Goal: Task Accomplishment & Management: Complete application form

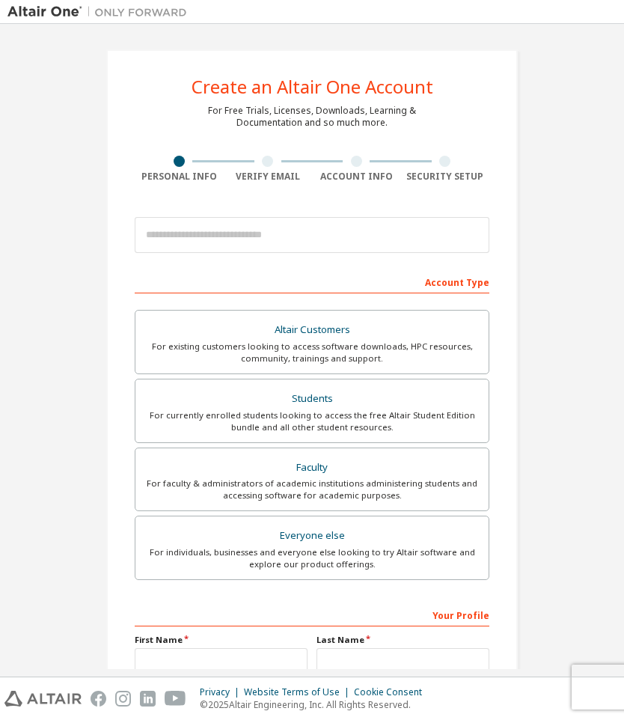
scroll to position [27, 0]
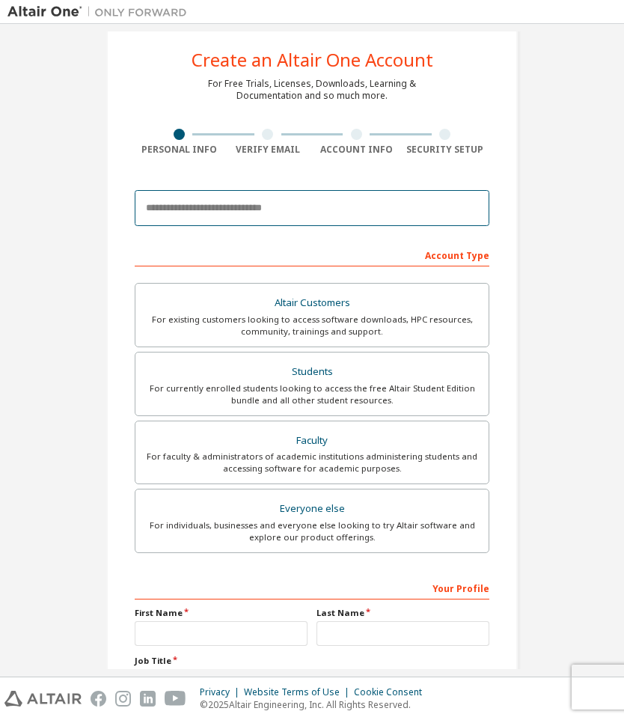
click at [366, 211] on input "email" at bounding box center [312, 208] width 355 height 36
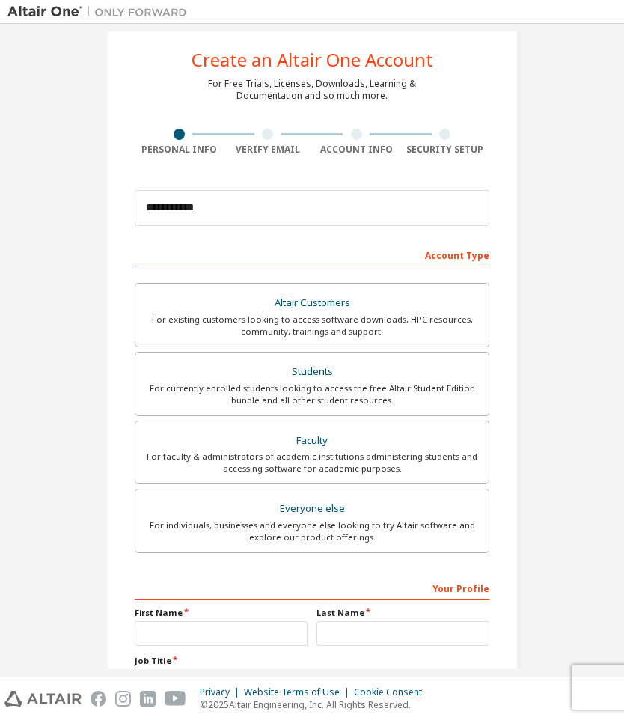
click at [599, 82] on div "**********" at bounding box center [311, 400] width 609 height 792
click at [474, 643] on input "text" at bounding box center [403, 633] width 173 height 25
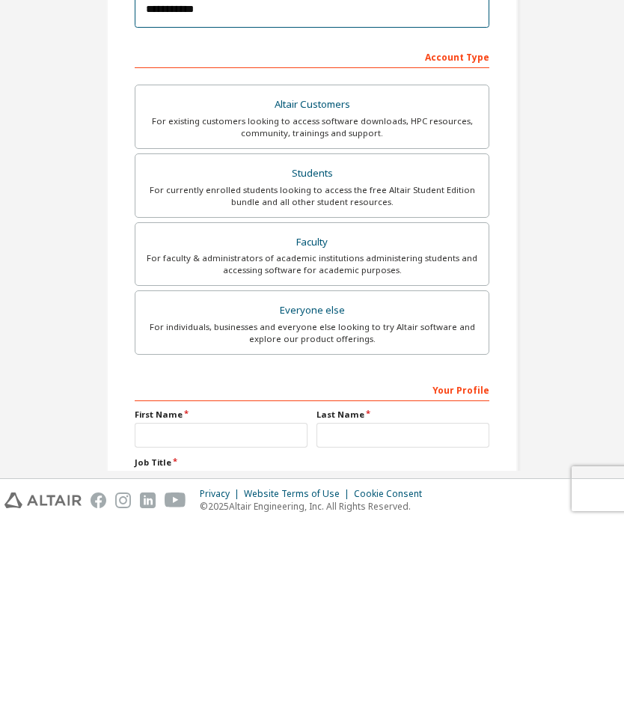
click at [418, 190] on input "**********" at bounding box center [312, 208] width 355 height 36
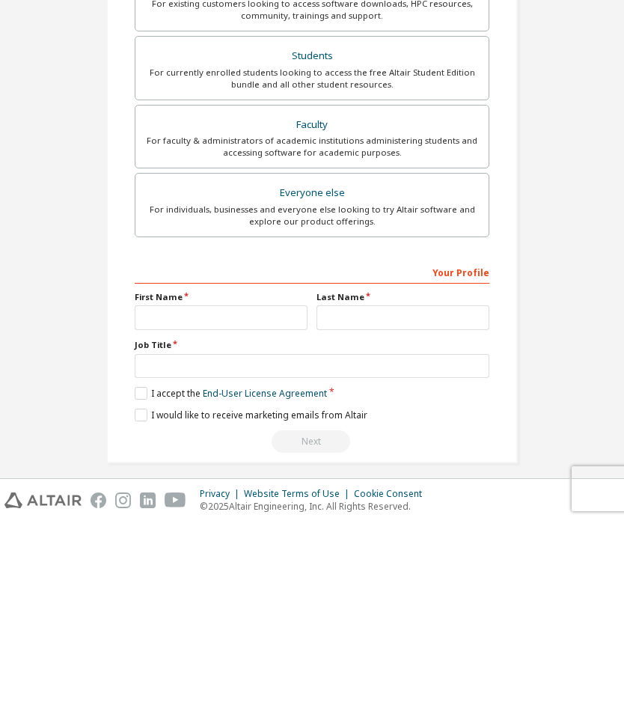
scroll to position [147, 0]
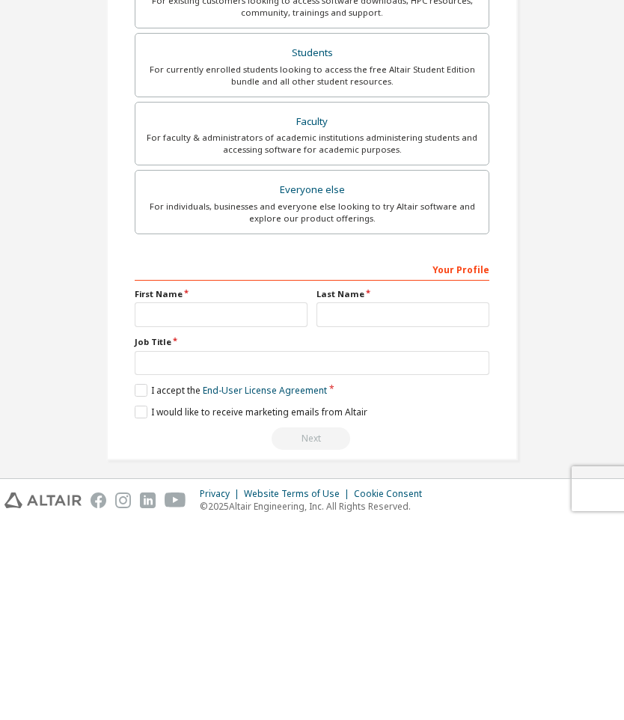
type input "**********"
click at [159, 501] on input "text" at bounding box center [221, 513] width 173 height 25
type input "******"
click at [440, 501] on input "text" at bounding box center [403, 513] width 173 height 25
type input "***"
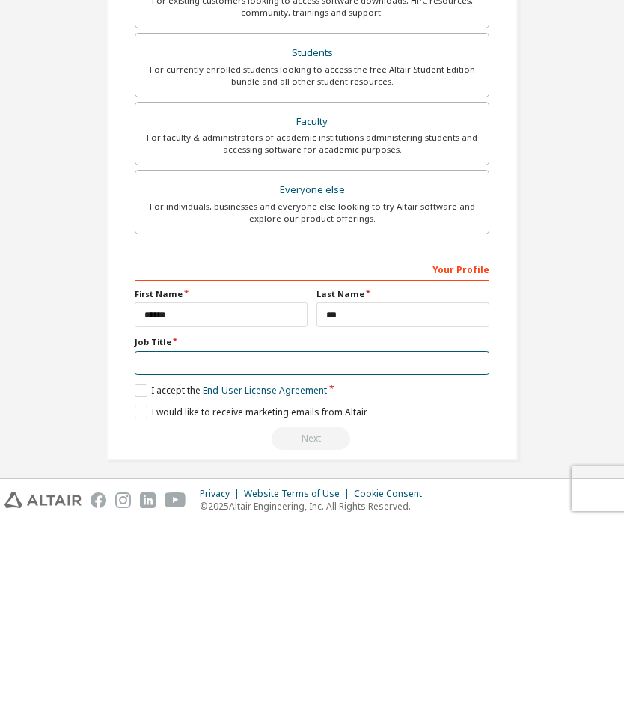
click at [154, 549] on input "text" at bounding box center [312, 561] width 355 height 25
type input "*********"
click at [138, 582] on label "I accept the End-User License Agreement" at bounding box center [231, 588] width 192 height 13
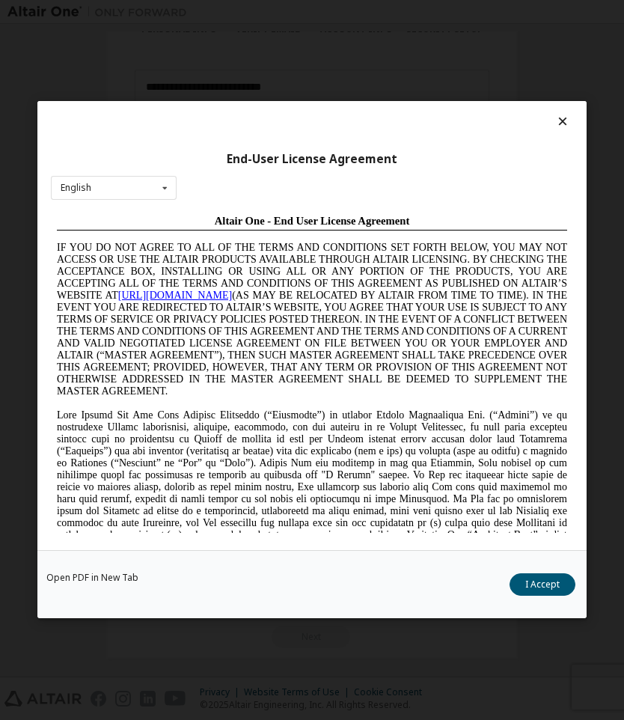
scroll to position [0, 0]
click at [549, 120] on div at bounding box center [312, 124] width 522 height 21
click at [571, 114] on div "End-User License Agreement English English Chinese French German Japanese Korea…" at bounding box center [311, 325] width 549 height 449
click at [570, 114] on div "End-User License Agreement English English Chinese French German Japanese Korea…" at bounding box center [311, 325] width 549 height 449
click at [567, 114] on icon at bounding box center [563, 120] width 16 height 13
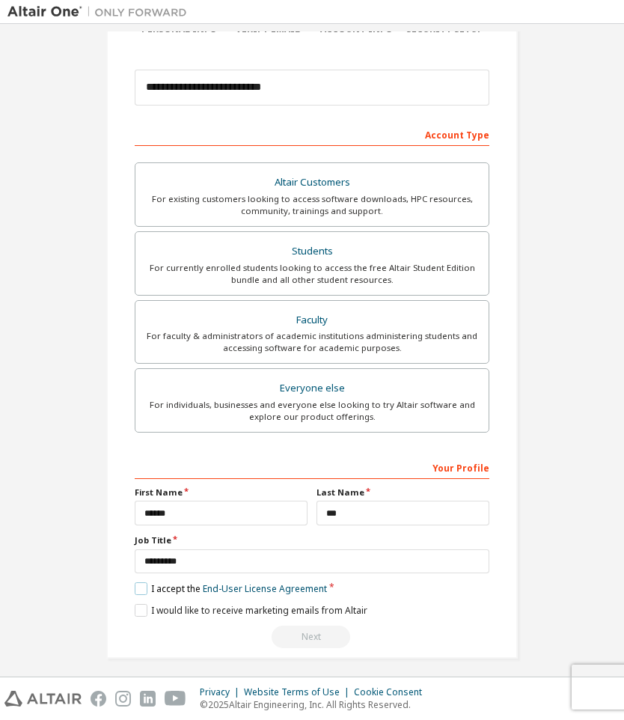
click at [141, 587] on label "I accept the End-User License Agreement" at bounding box center [231, 588] width 192 height 13
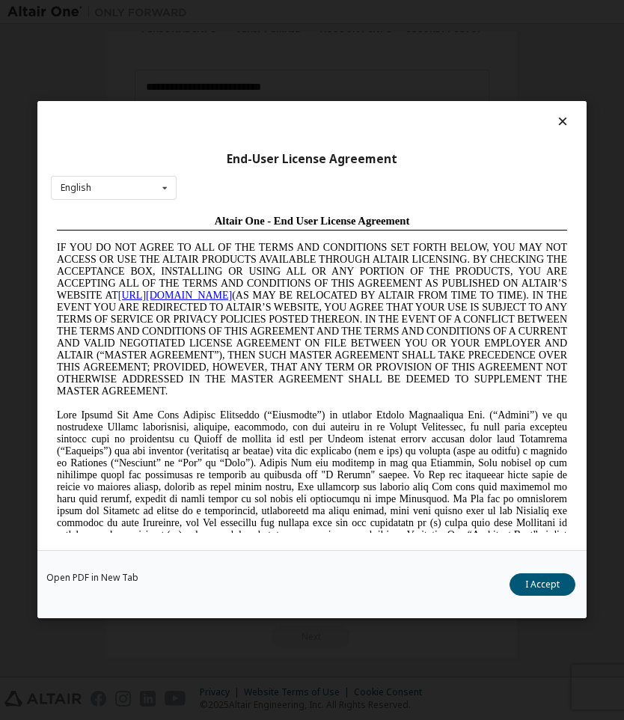
click at [560, 584] on button "I Accept" at bounding box center [543, 585] width 66 height 22
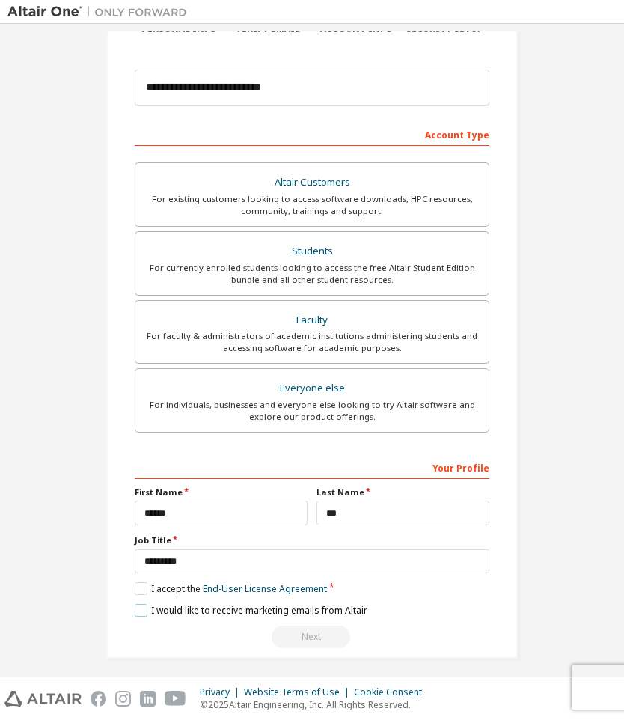
click at [147, 604] on label "I would like to receive marketing emails from Altair" at bounding box center [251, 610] width 233 height 13
click at [296, 639] on div "Next" at bounding box center [312, 637] width 355 height 22
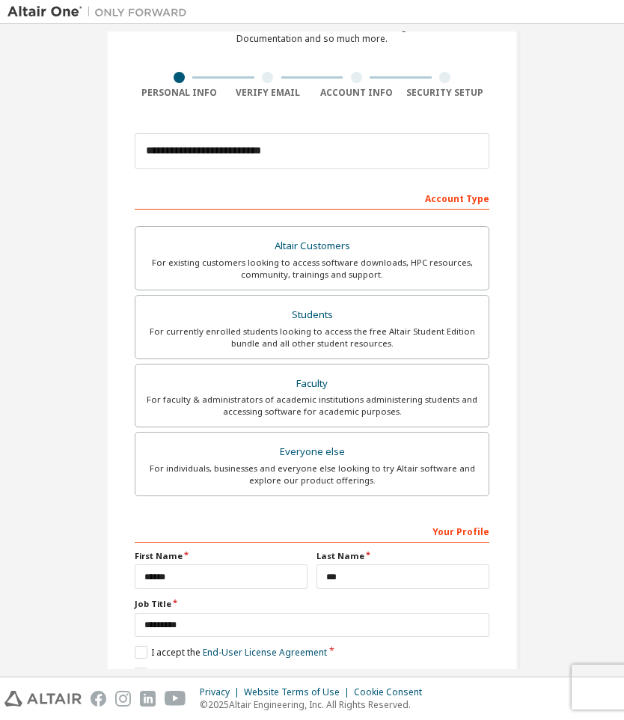
scroll to position [81, 0]
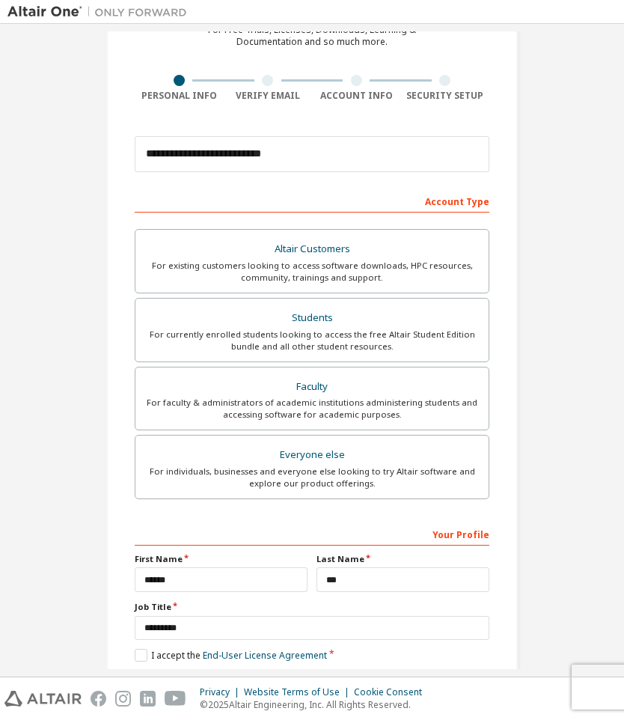
click at [424, 323] on div "Students" at bounding box center [311, 318] width 335 height 21
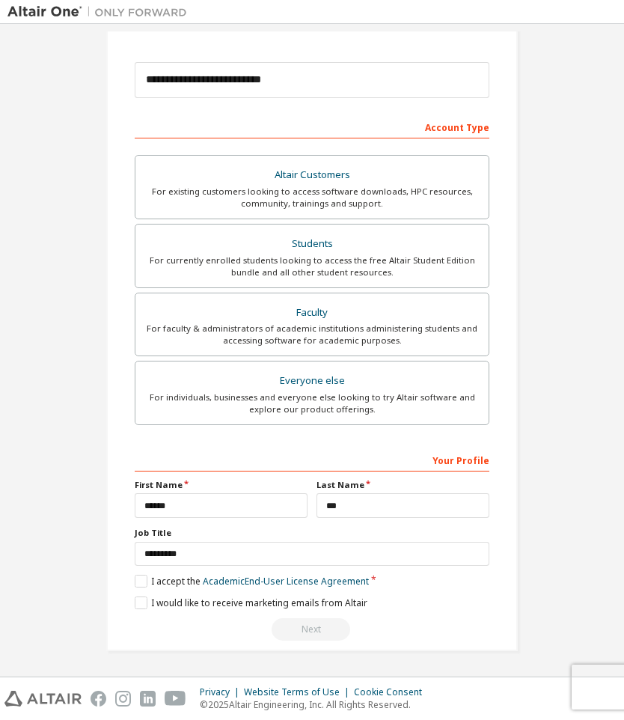
scroll to position [155, 0]
click at [140, 578] on label "I accept the Academic End-User License Agreement" at bounding box center [252, 581] width 234 height 13
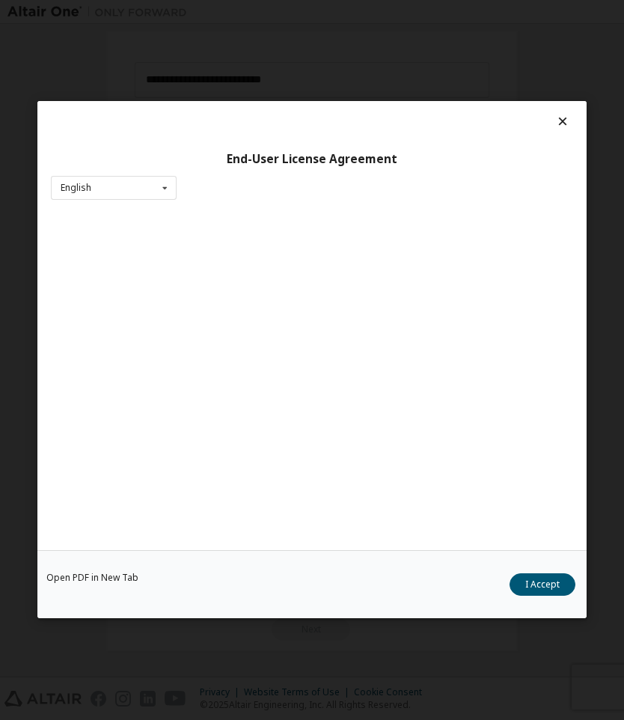
click at [555, 585] on button "I Accept" at bounding box center [543, 585] width 66 height 22
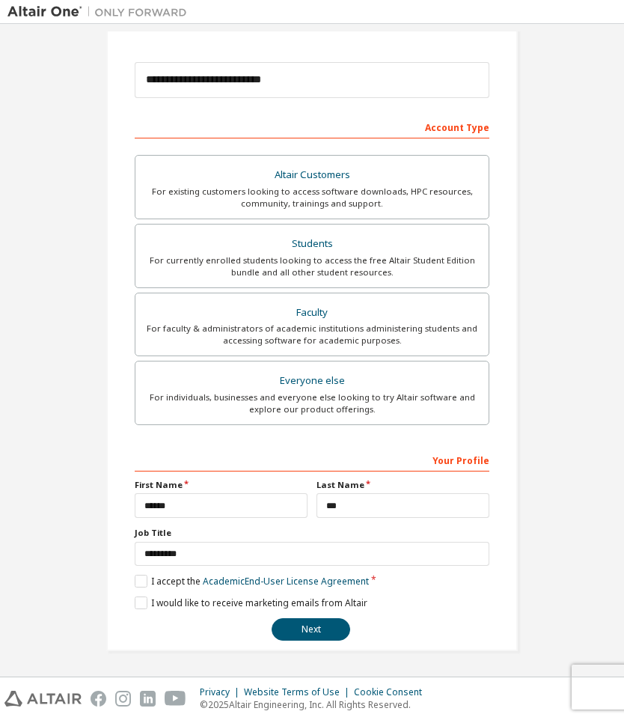
click at [301, 623] on button "Next" at bounding box center [311, 629] width 79 height 22
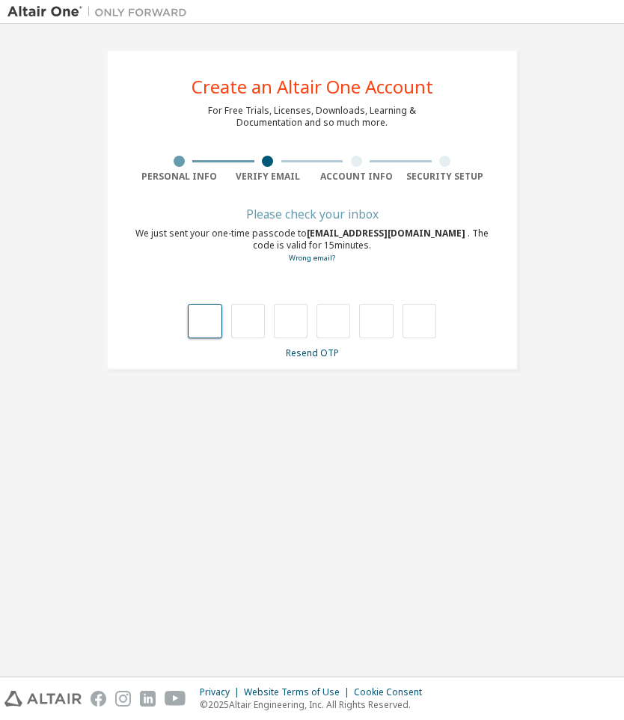
type input "*"
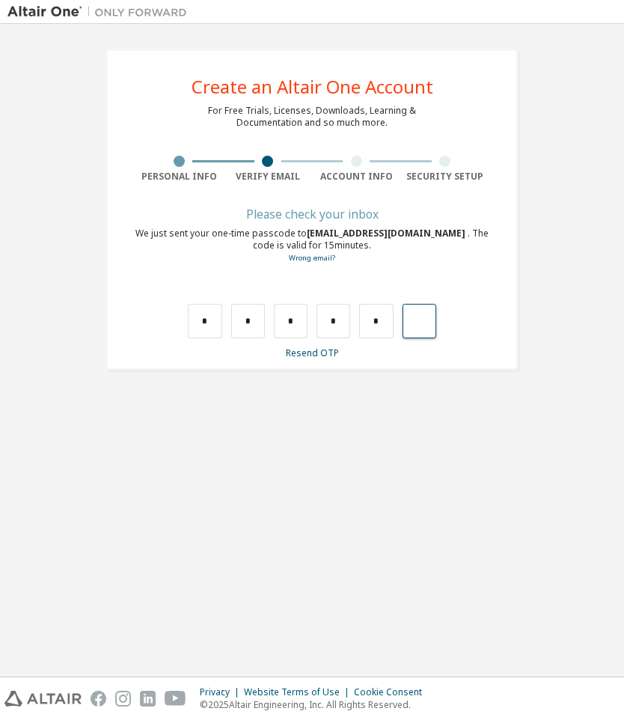
type input "*"
